Goal: Information Seeking & Learning: Learn about a topic

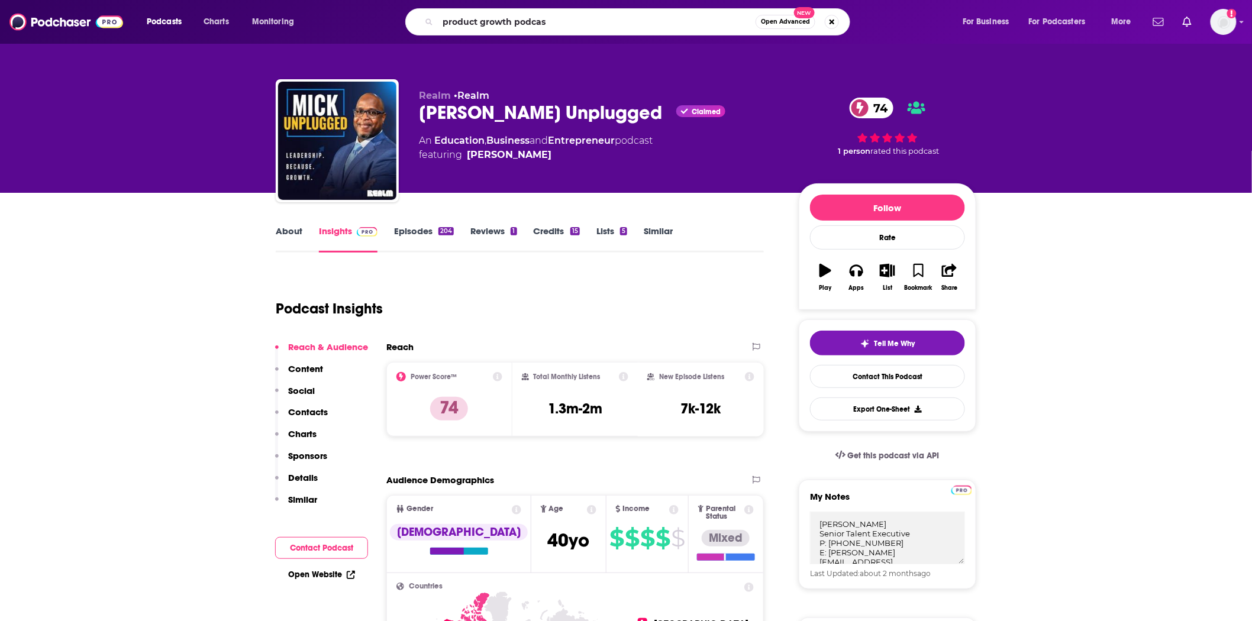
type input "product growth podcast"
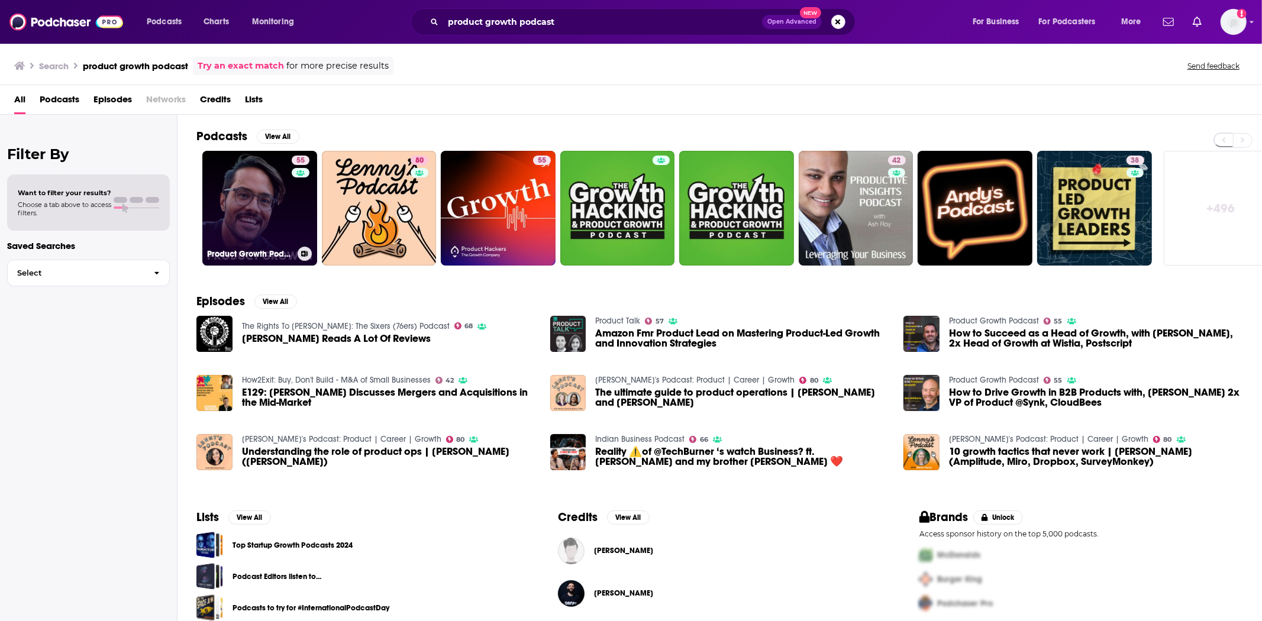
click at [247, 192] on link "55 Product Growth Podcast" at bounding box center [259, 208] width 115 height 115
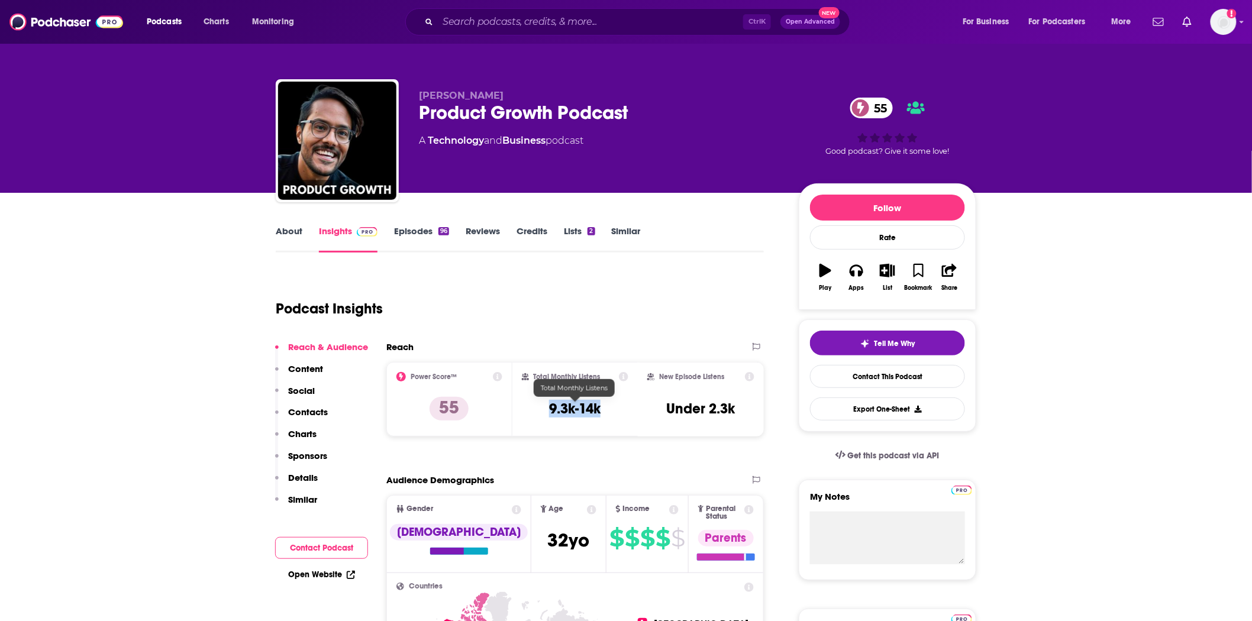
drag, startPoint x: 601, startPoint y: 408, endPoint x: 523, endPoint y: 412, distance: 78.2
click at [523, 412] on div "Total Monthly Listens 9.3k-14k" at bounding box center [575, 399] width 107 height 54
copy h3 "9.3k-14k"
click at [47, 24] on img at bounding box center [66, 22] width 114 height 22
